Goal: Information Seeking & Learning: Learn about a topic

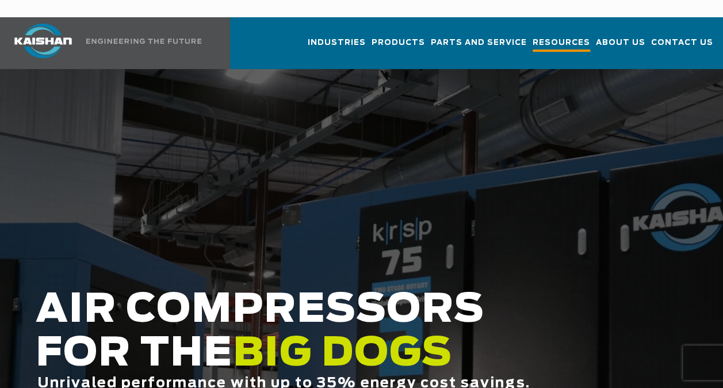
click at [586, 36] on span "Resources" at bounding box center [562, 44] width 58 height 16
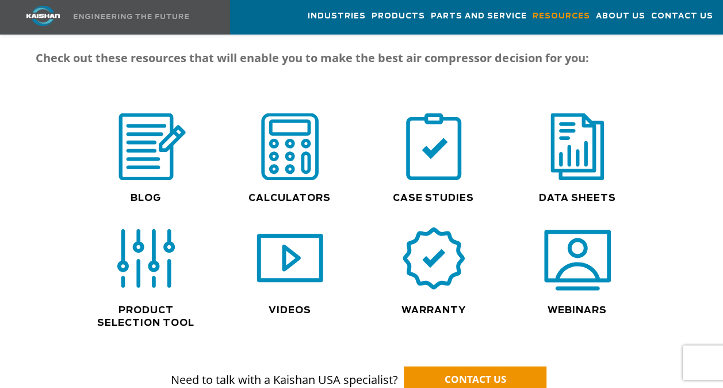
scroll to position [863, 0]
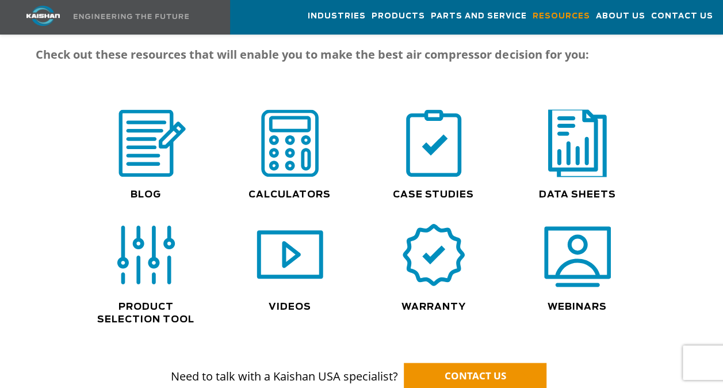
click at [599, 157] on img at bounding box center [578, 143] width 74 height 74
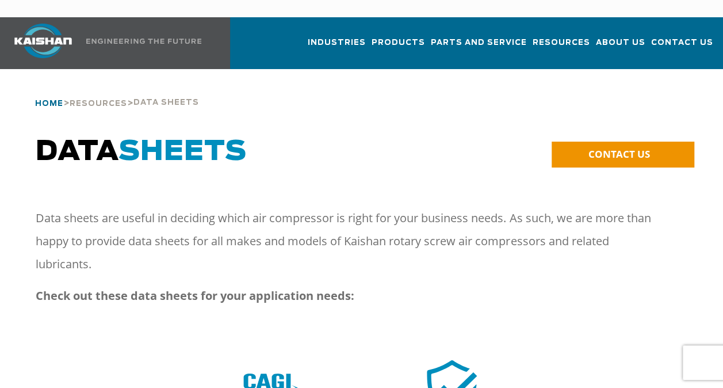
click at [49, 100] on span "Home" at bounding box center [49, 103] width 28 height 7
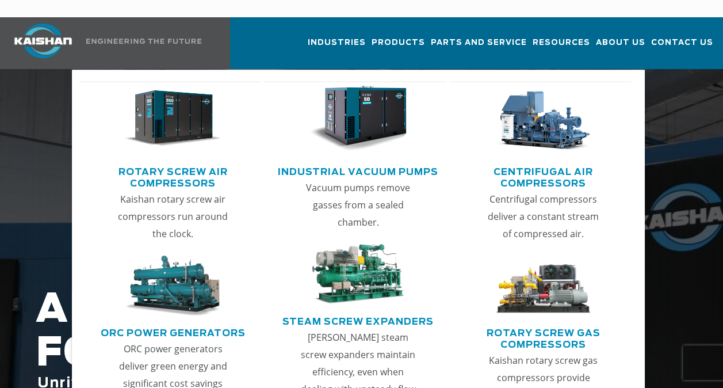
click at [174, 162] on link "Rotary Screw Air Compressors" at bounding box center [173, 176] width 176 height 29
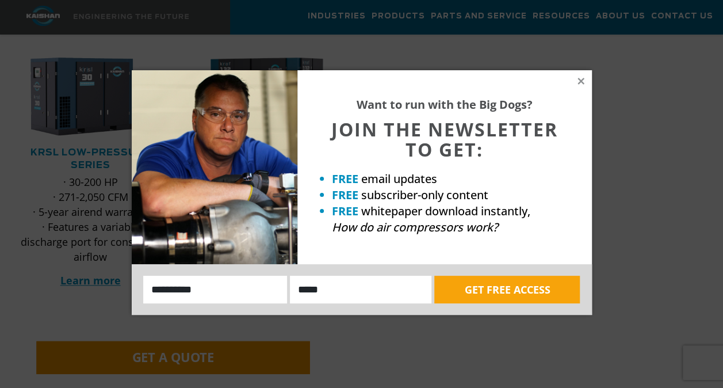
scroll to position [460, 0]
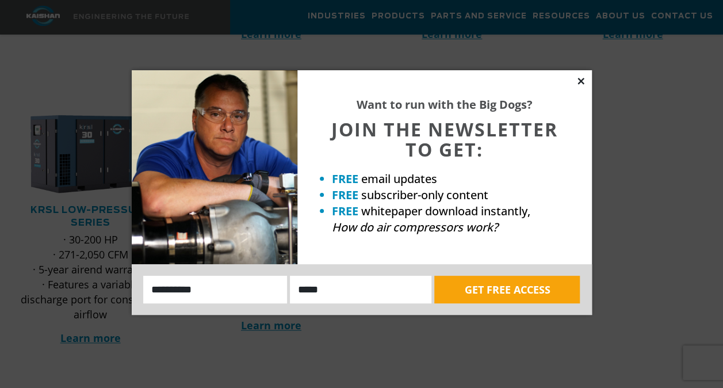
click at [581, 79] on icon at bounding box center [581, 81] width 10 height 10
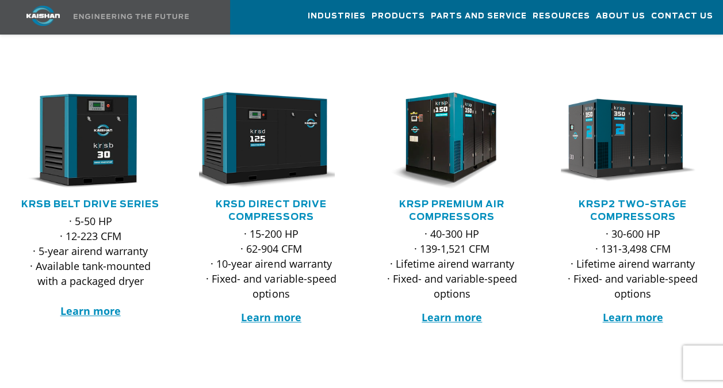
scroll to position [173, 0]
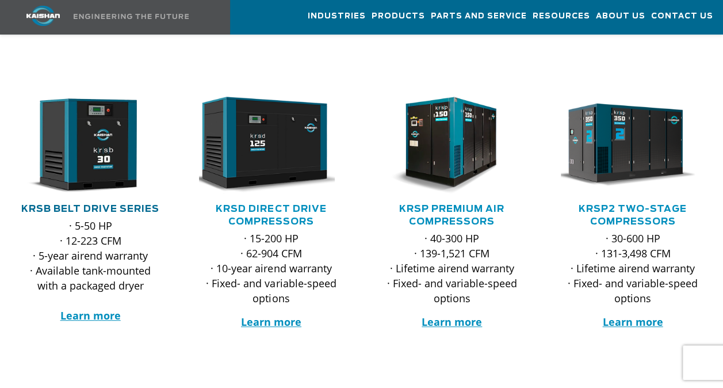
click at [126, 204] on link "KRSB Belt Drive Series" at bounding box center [90, 208] width 138 height 9
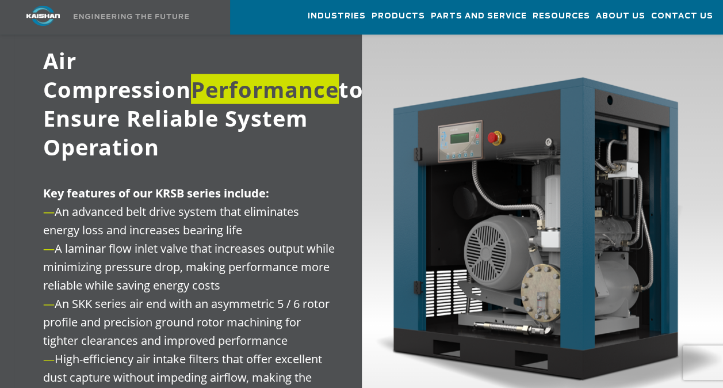
scroll to position [1150, 0]
